Goal: Use online tool/utility: Utilize a website feature to perform a specific function

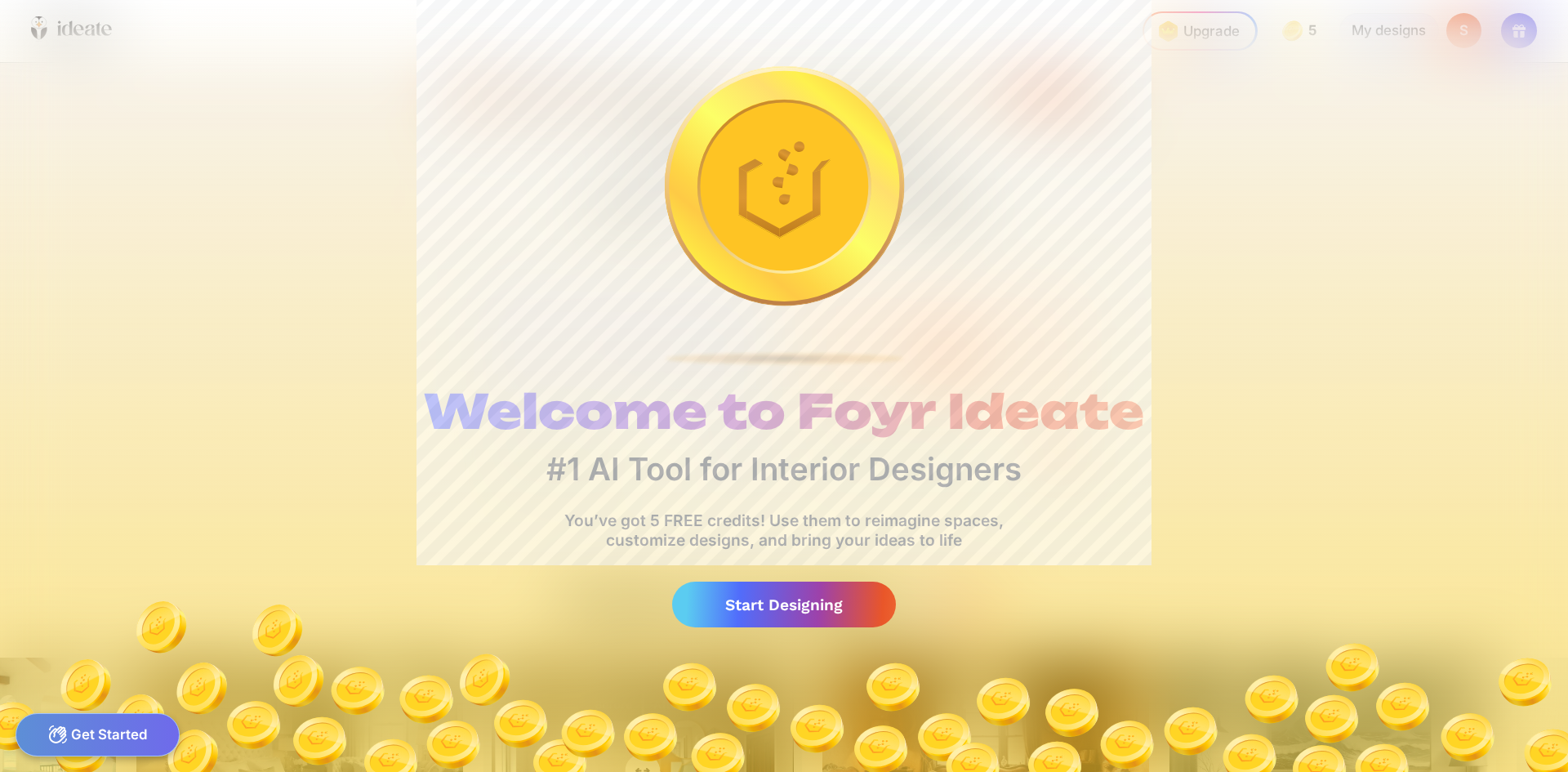
click at [798, 606] on div "Start Designing" at bounding box center [783, 605] width 224 height 46
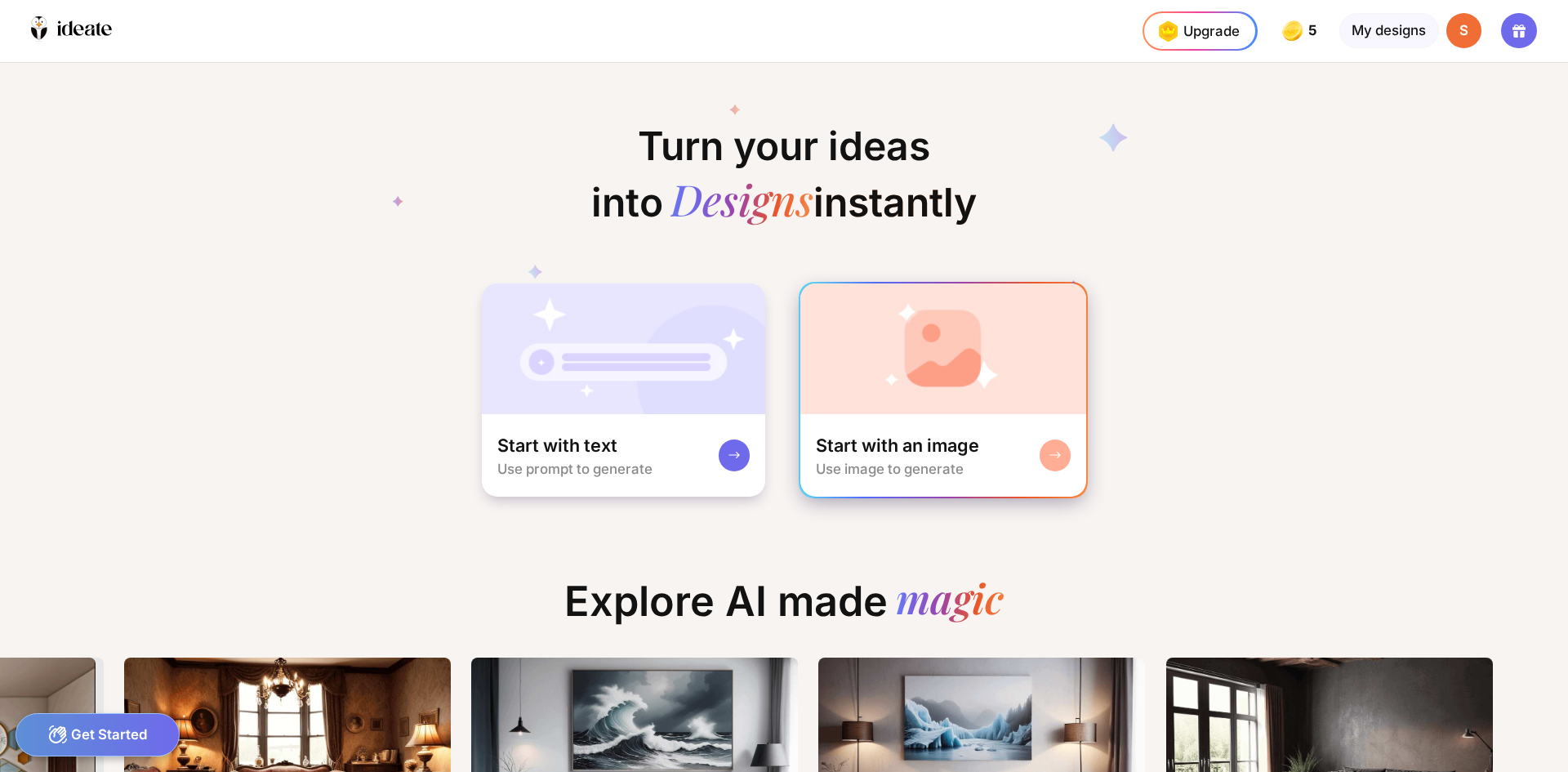
click at [951, 384] on img at bounding box center [943, 349] width 287 height 131
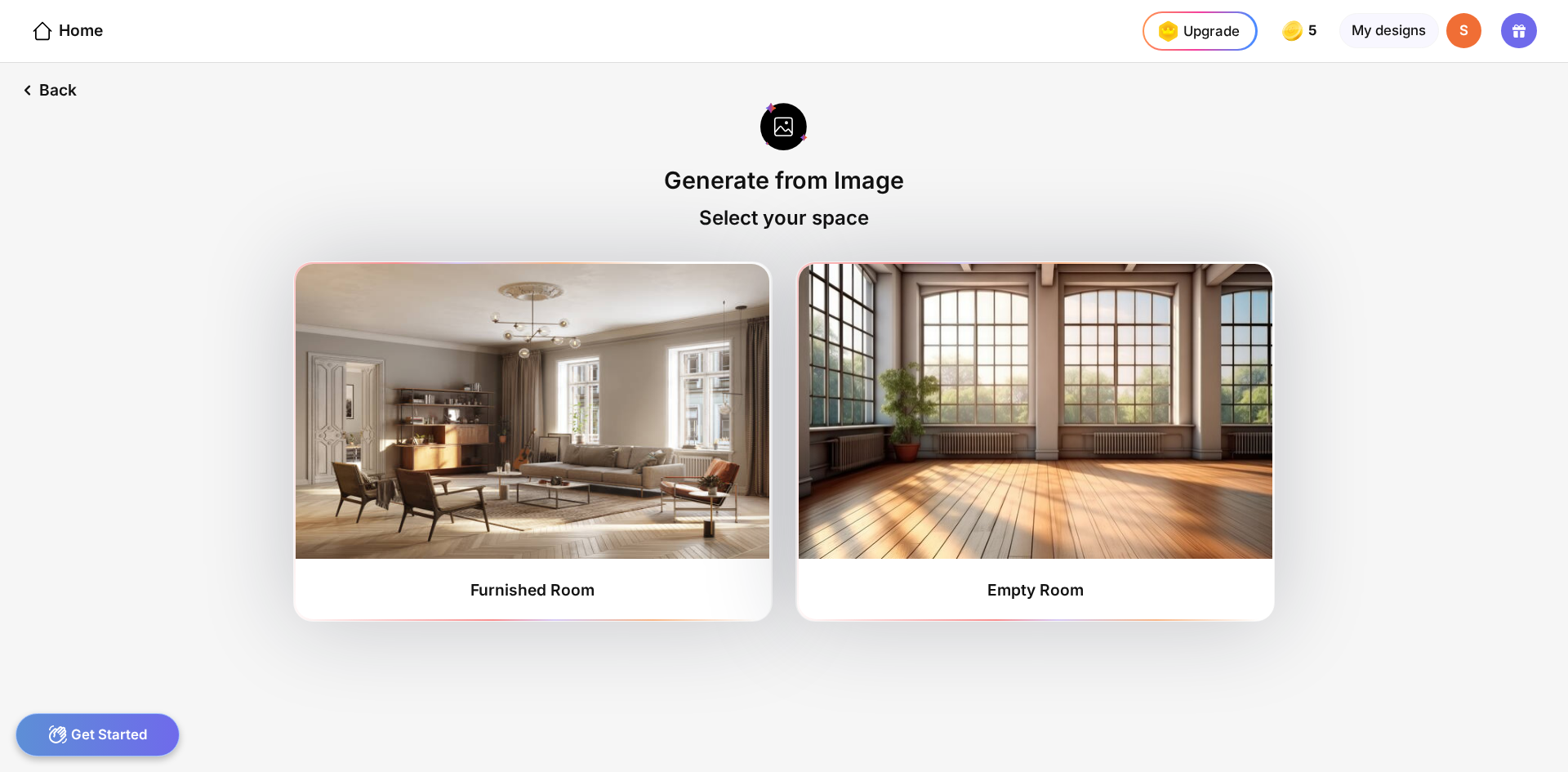
drag, startPoint x: 1027, startPoint y: 591, endPoint x: 104, endPoint y: 730, distance: 933.4
click at [104, 730] on div "Get Started" at bounding box center [97, 735] width 164 height 43
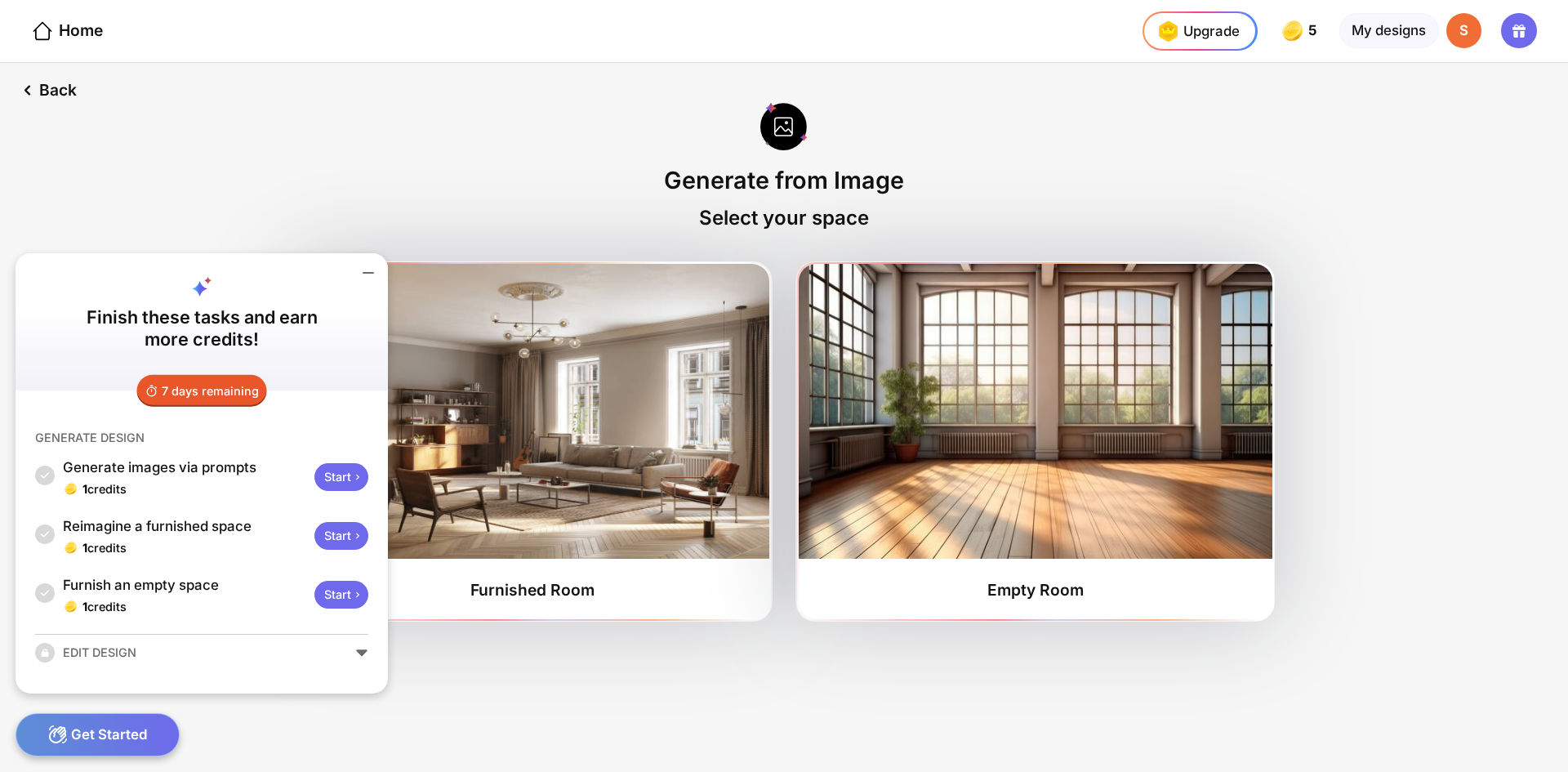
click at [363, 653] on div "EDIT DESIGN" at bounding box center [201, 653] width 333 height 20
click at [335, 537] on div "Start" at bounding box center [341, 536] width 54 height 28
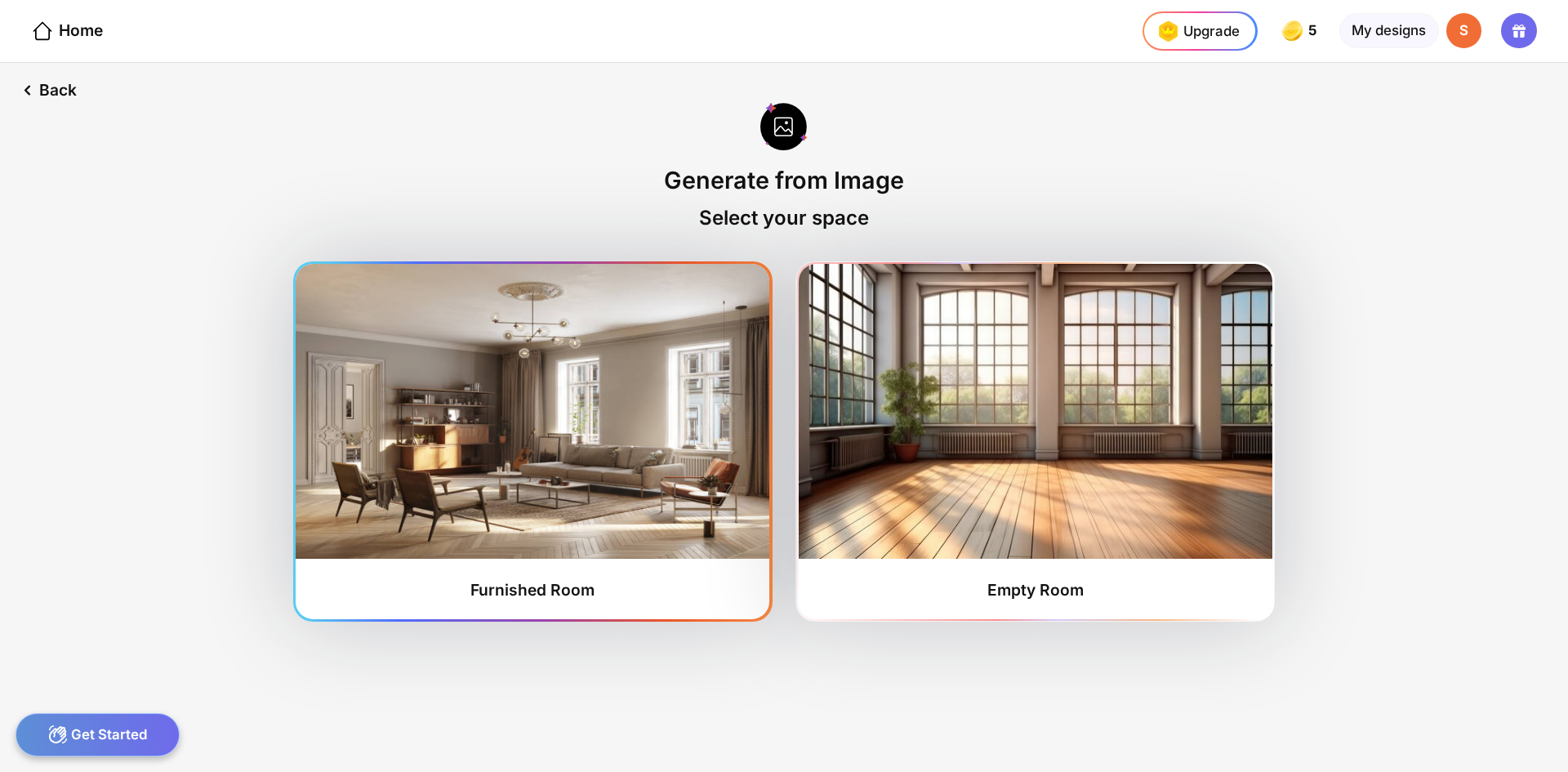
click at [501, 481] on img at bounding box center [532, 411] width 473 height 295
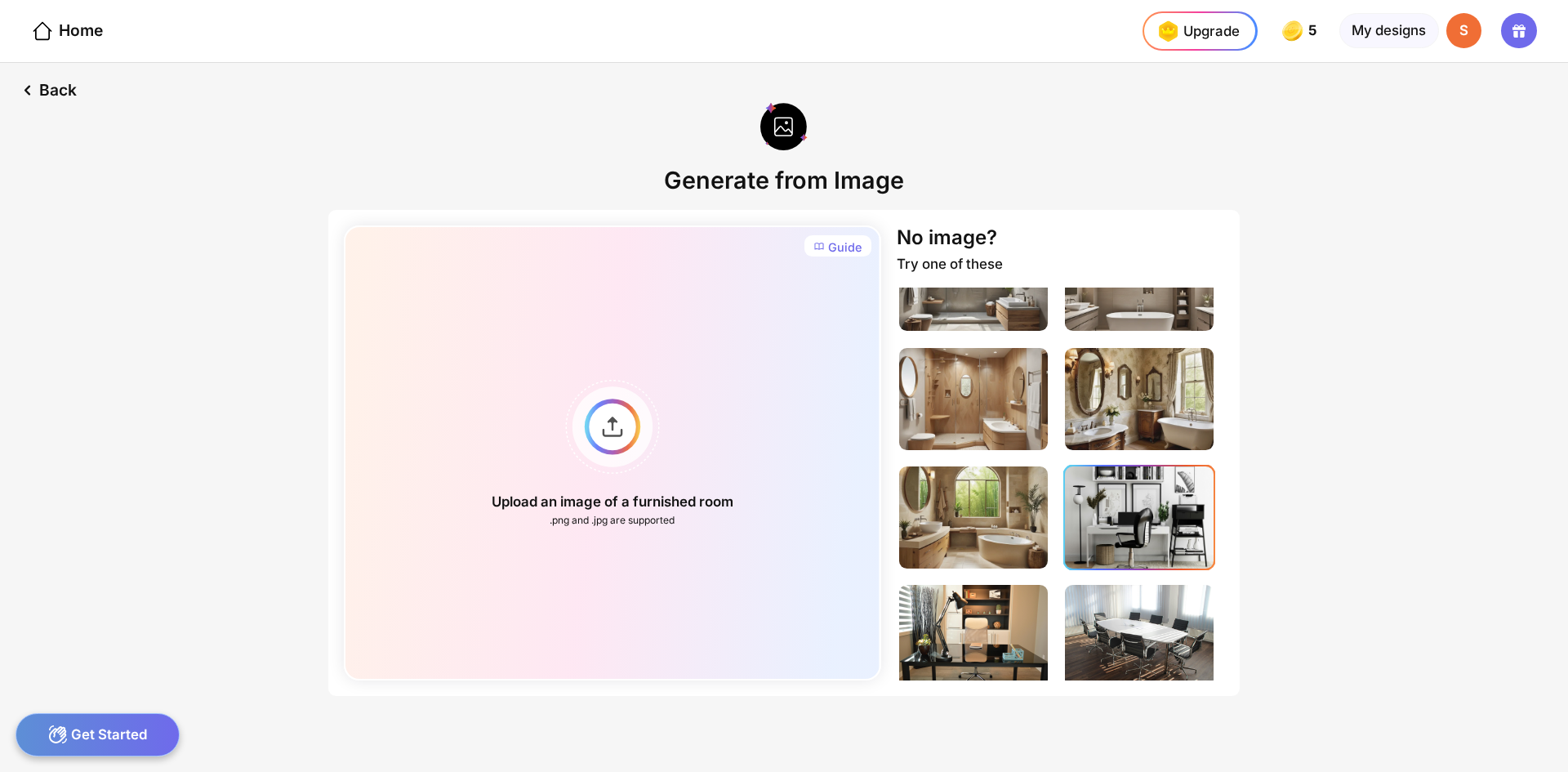
scroll to position [665, 0]
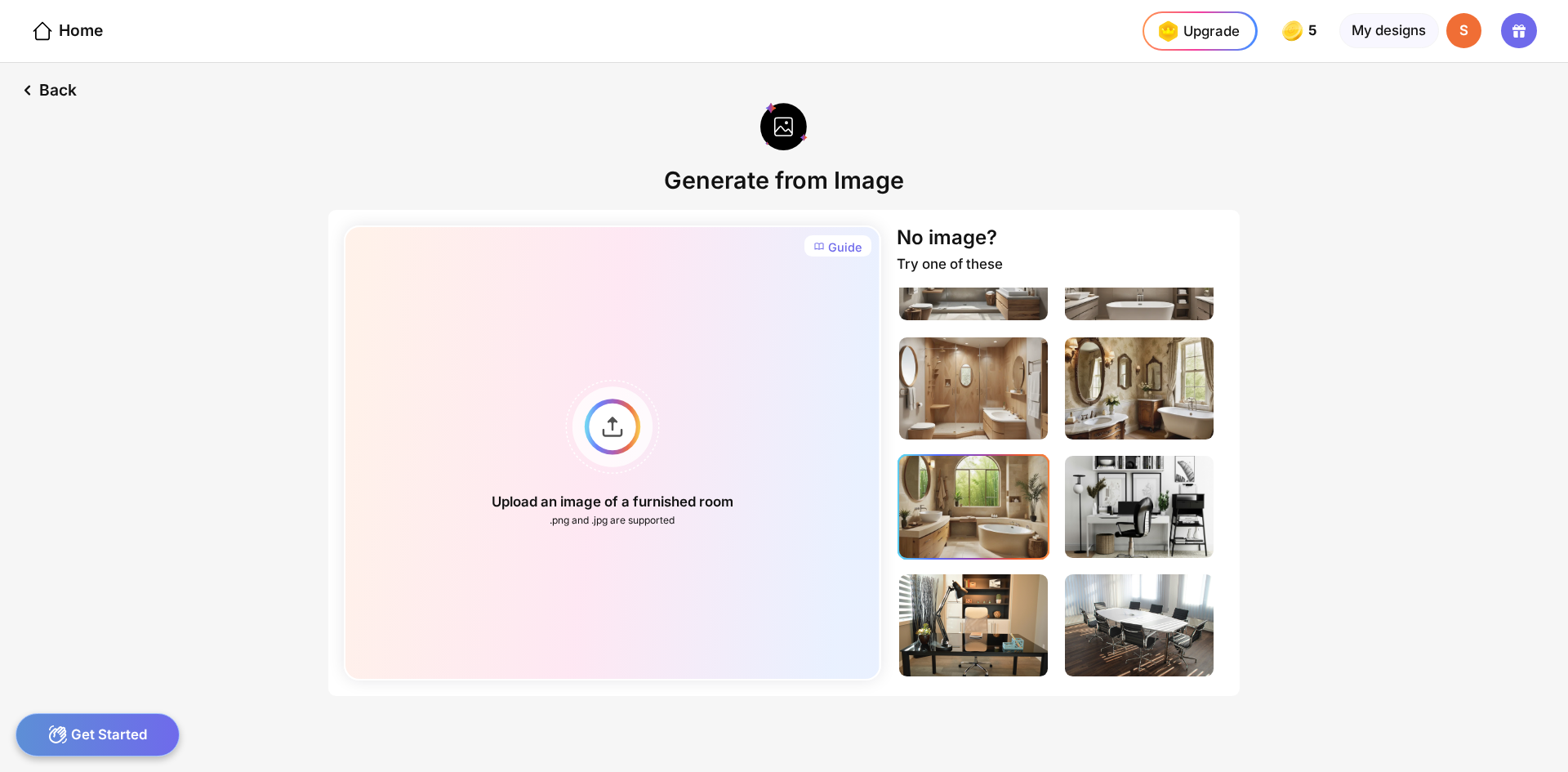
click at [968, 522] on img at bounding box center [973, 507] width 149 height 102
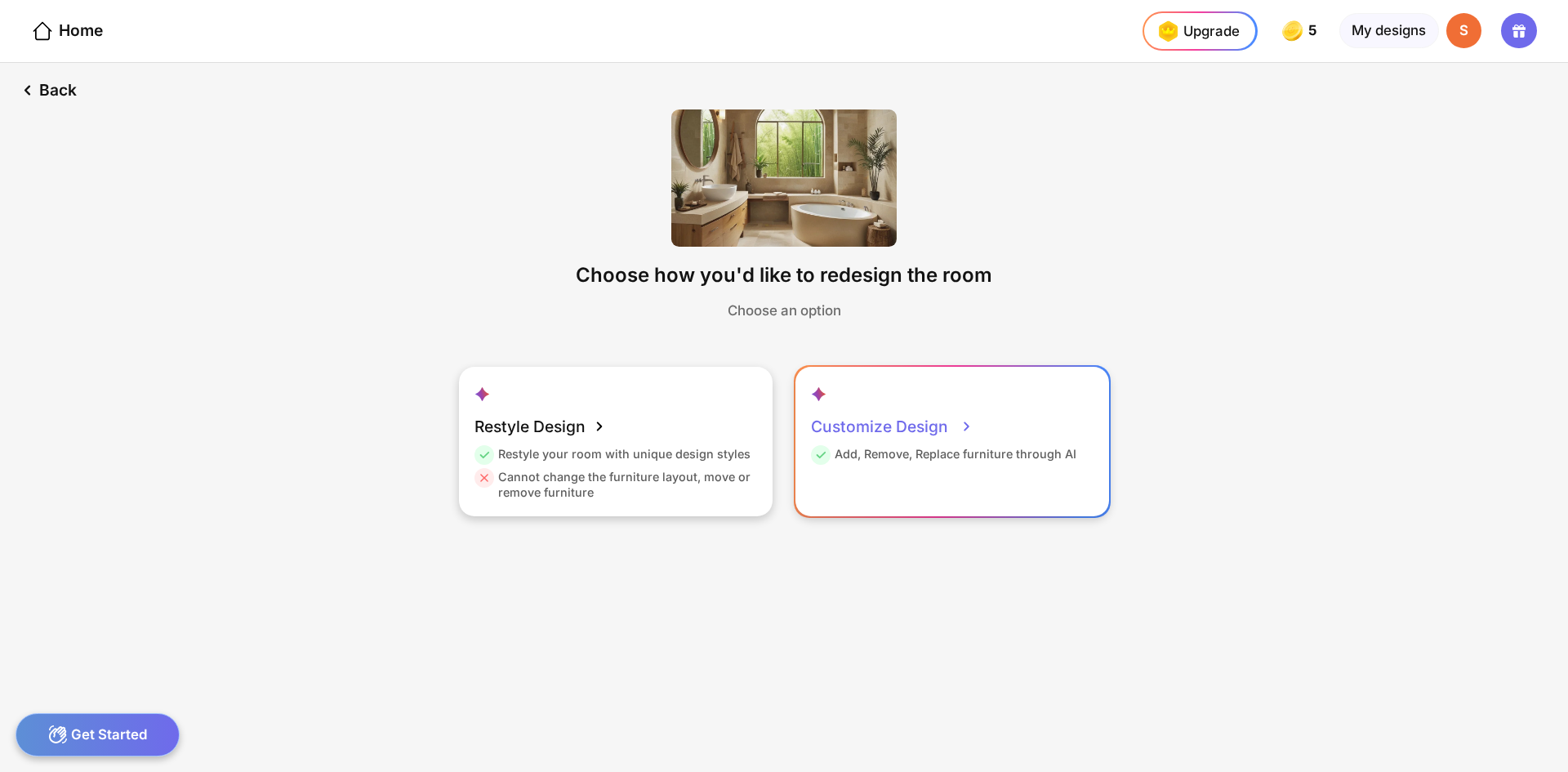
click at [945, 429] on div "Customize Design" at bounding box center [891, 426] width 163 height 39
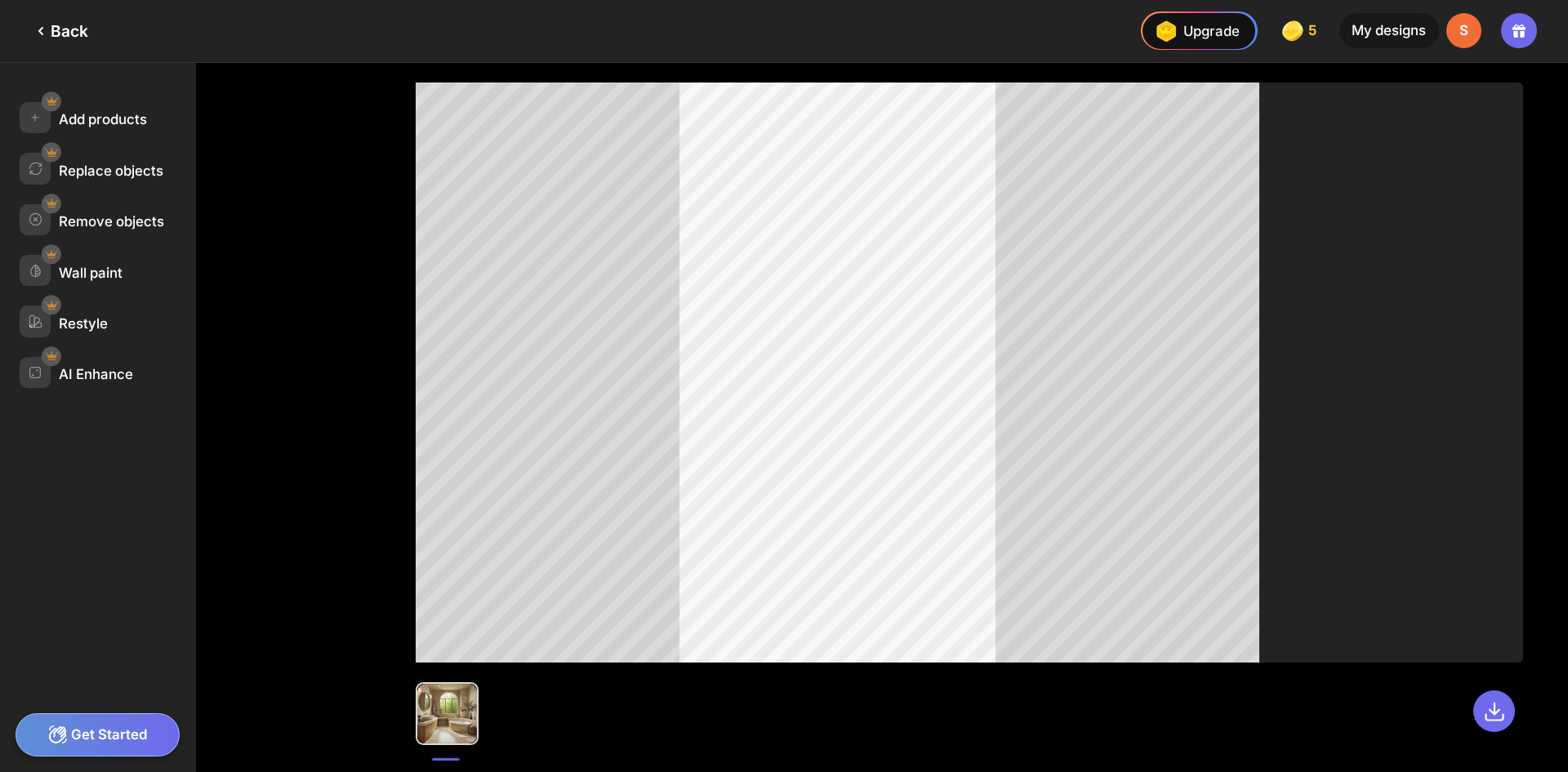
click at [130, 736] on div "Get Started" at bounding box center [97, 735] width 164 height 43
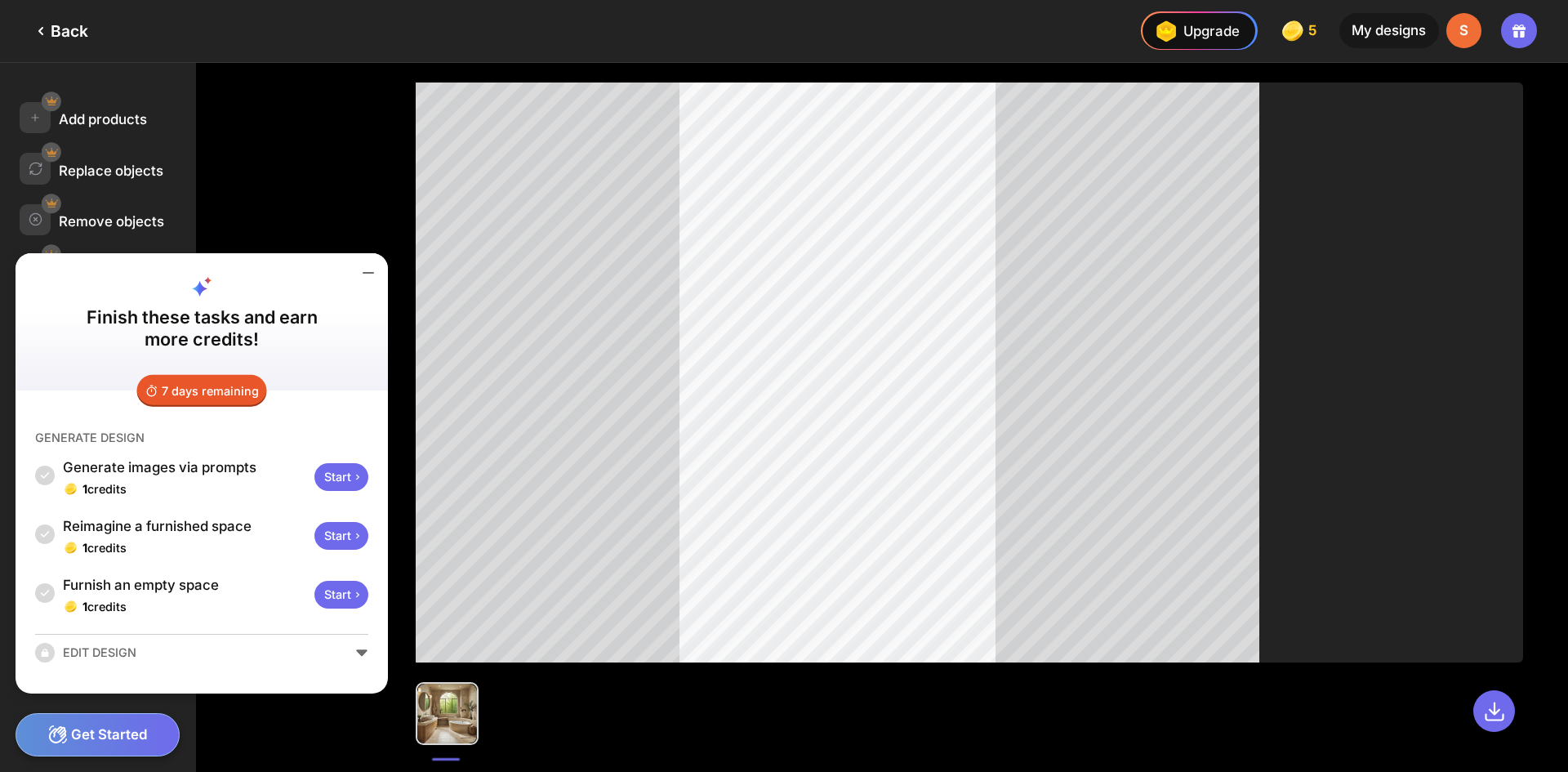
click at [383, 228] on div at bounding box center [969, 417] width 1197 height 709
click at [366, 276] on icon at bounding box center [368, 273] width 20 height 20
